Goal: Find contact information: Find contact information

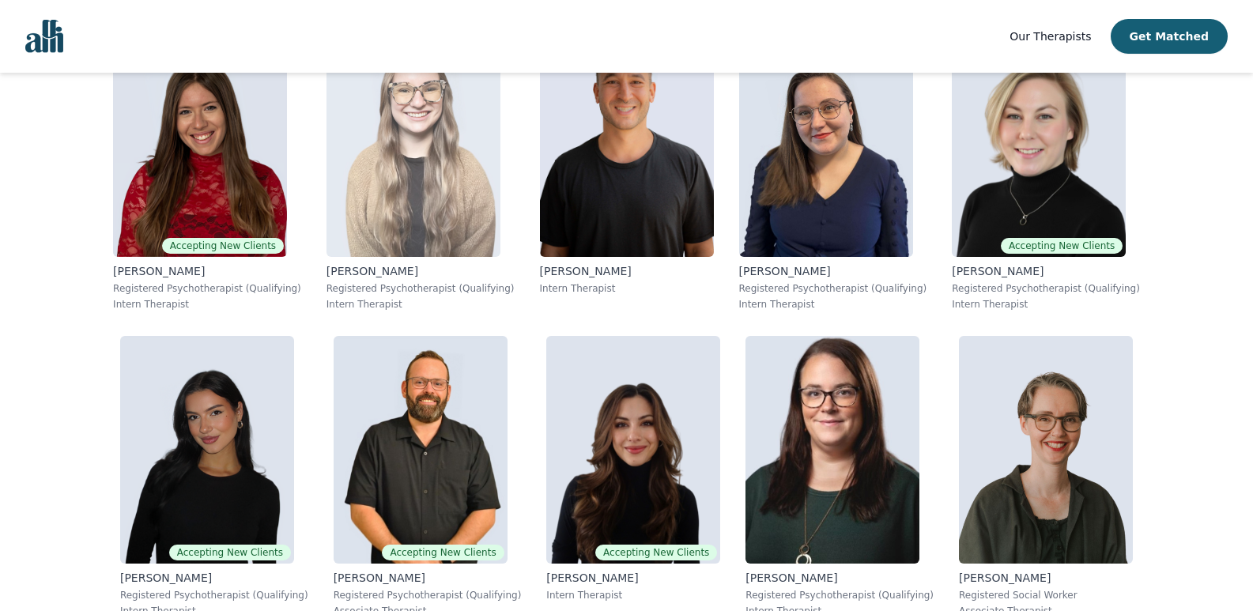
scroll to position [316, 0]
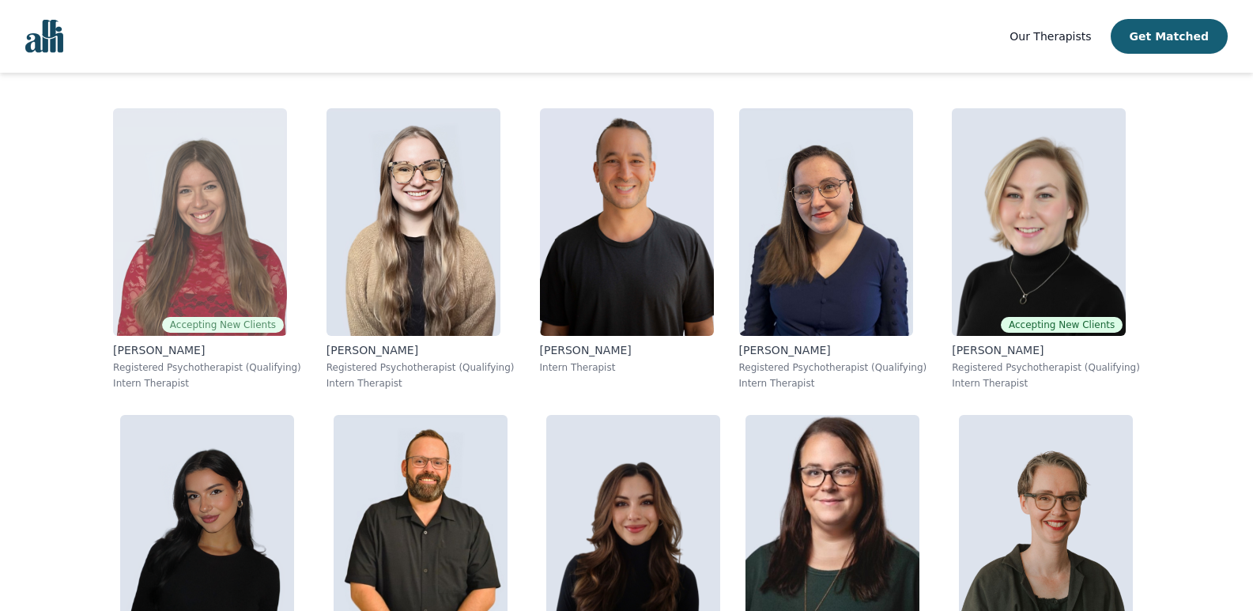
click at [232, 199] on img at bounding box center [200, 222] width 174 height 228
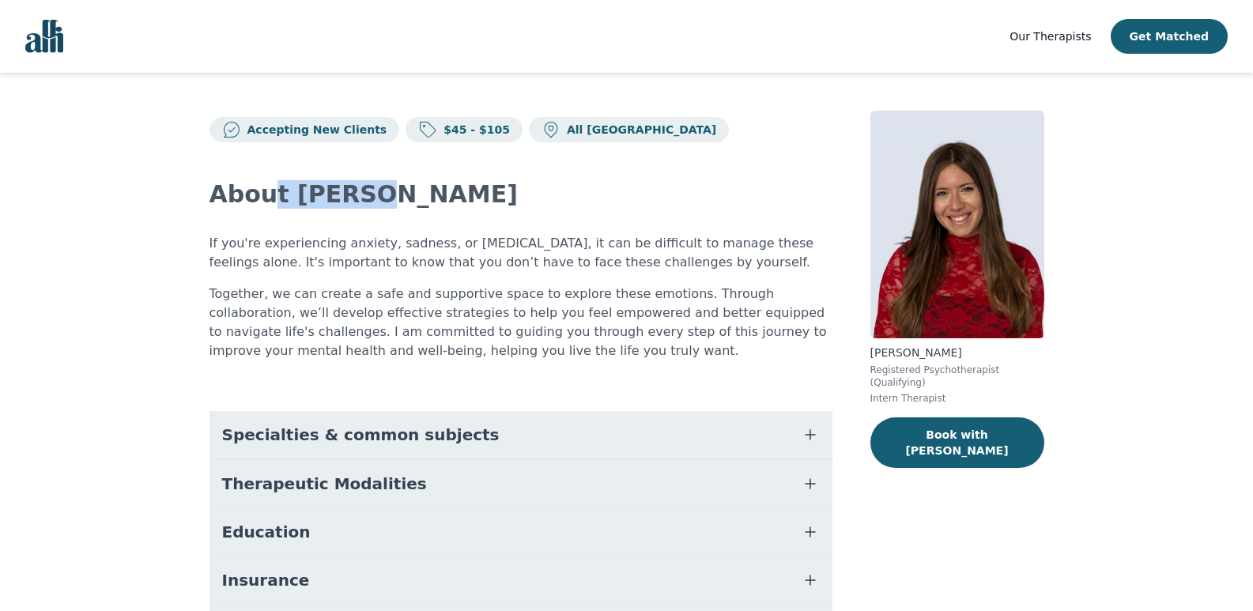
drag, startPoint x: 382, startPoint y: 195, endPoint x: 267, endPoint y: 184, distance: 115.1
click at [267, 184] on h2 "About [PERSON_NAME]" at bounding box center [521, 194] width 623 height 28
click at [525, 293] on p "Together, we can create a safe and supportive space to explore these emotions. …" at bounding box center [521, 323] width 623 height 76
copy h2 "[PERSON_NAME]"
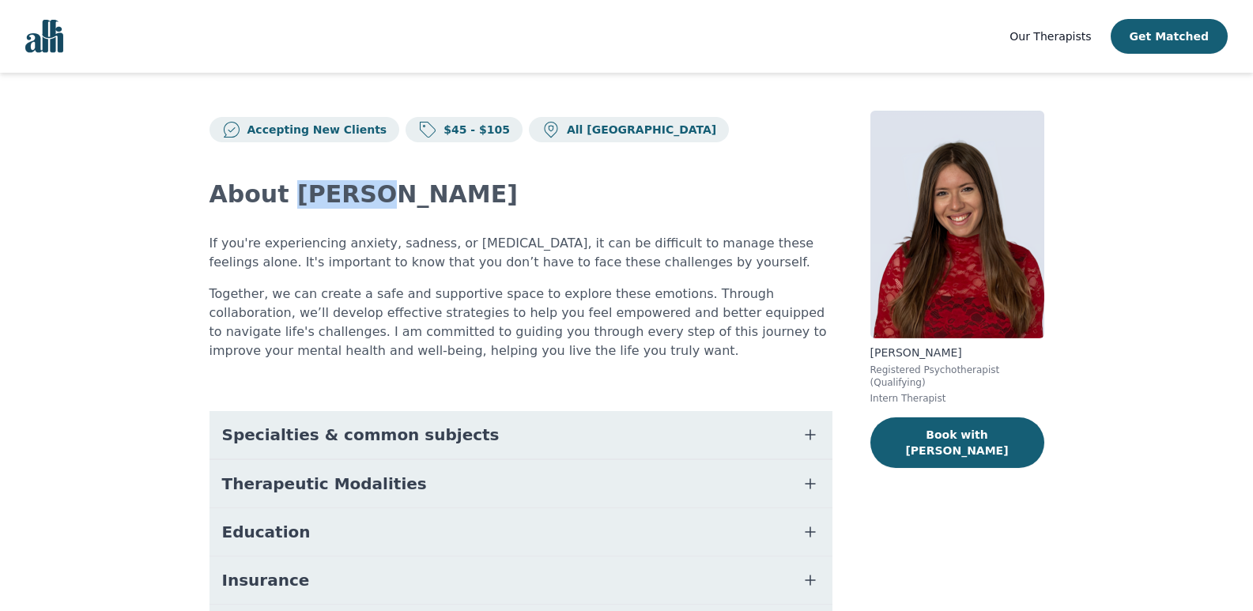
drag, startPoint x: 391, startPoint y: 196, endPoint x: 292, endPoint y: 195, distance: 98.9
click at [292, 195] on h2 "About [PERSON_NAME]" at bounding box center [521, 194] width 623 height 28
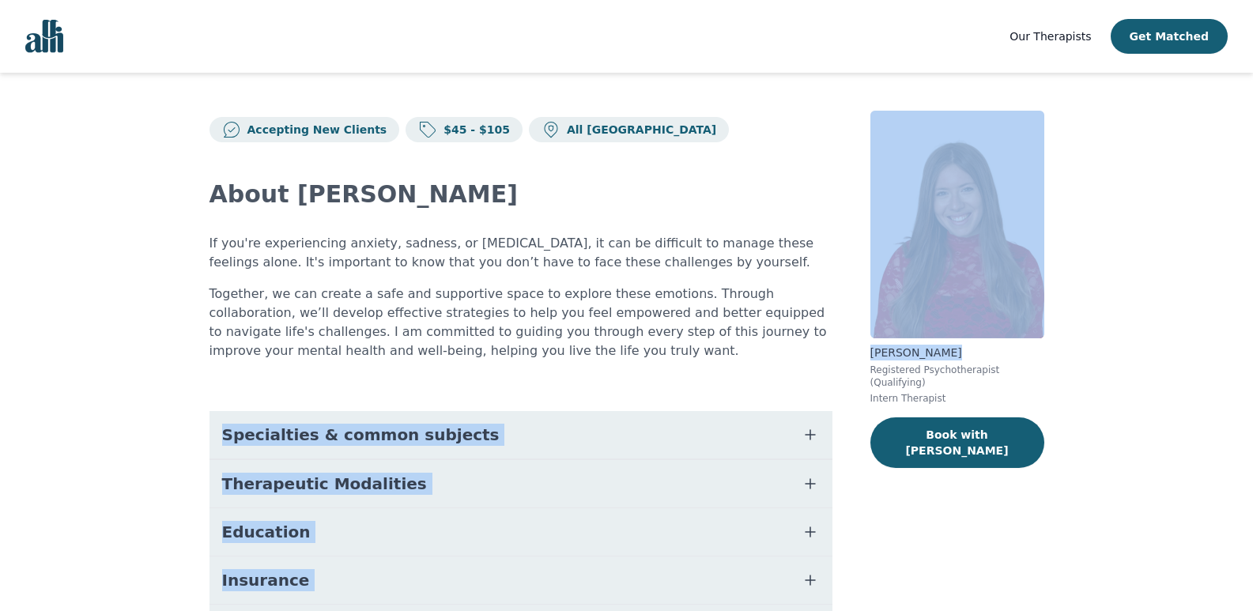
copy div "Together, we can create a safe and supportive space to explore these emotions. …"
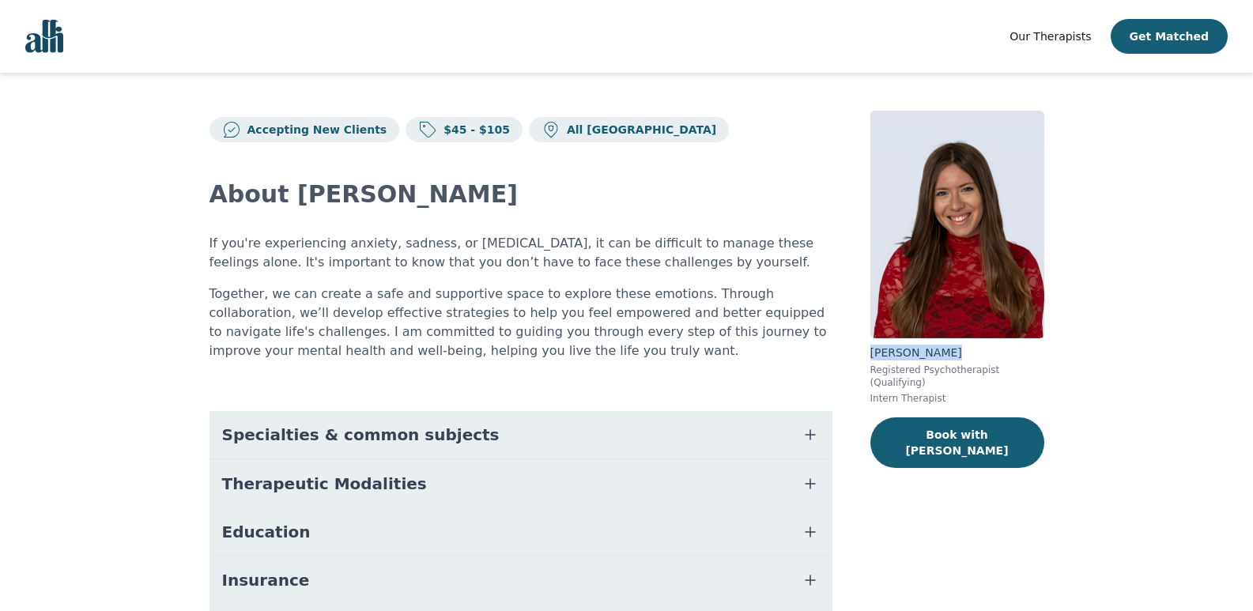
drag, startPoint x: 958, startPoint y: 353, endPoint x: 864, endPoint y: 360, distance: 94.4
click at [864, 360] on div "Accepting New Clients $45 - $105 All Canada About [PERSON_NAME] If you're exper…" at bounding box center [627, 436] width 911 height 726
copy div "Registered Psychotherapist (Qualifying) Intern Therapist"
copy div "[PERSON_NAME] Registered Psychotherapist (Qualifying) Intern Therapist"
drag, startPoint x: 962, startPoint y: 385, endPoint x: 870, endPoint y: 354, distance: 96.8
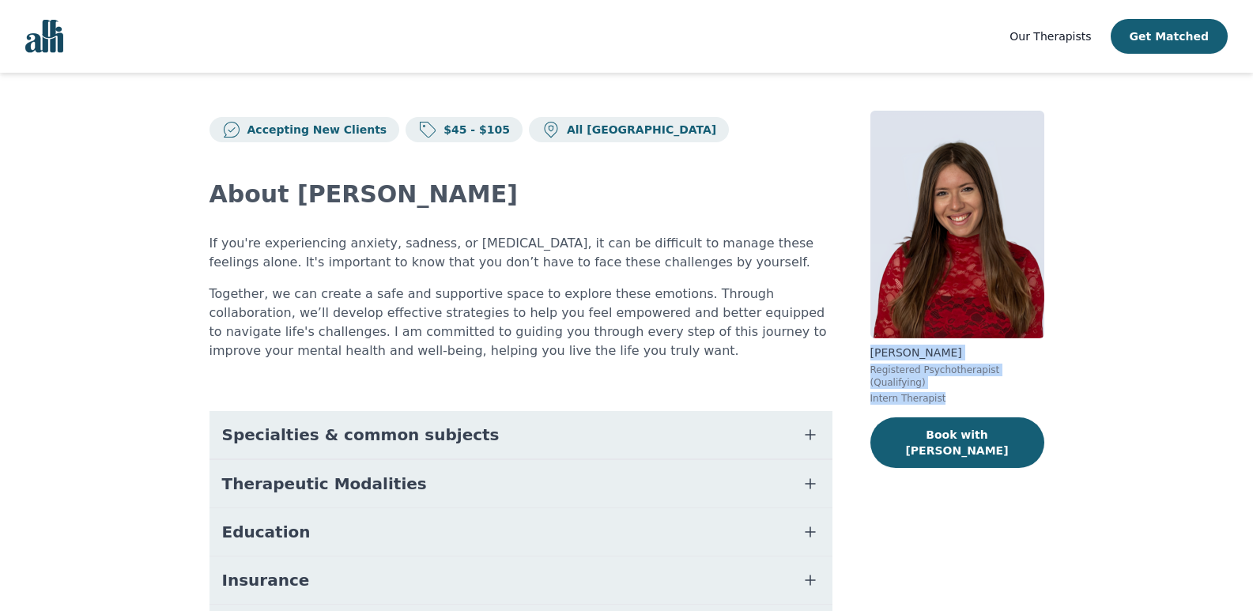
click at [871, 354] on div "[PERSON_NAME] Registered Psychotherapist (Qualifying) Intern Therapist" at bounding box center [958, 375] width 174 height 60
